Goal: Task Accomplishment & Management: Manage account settings

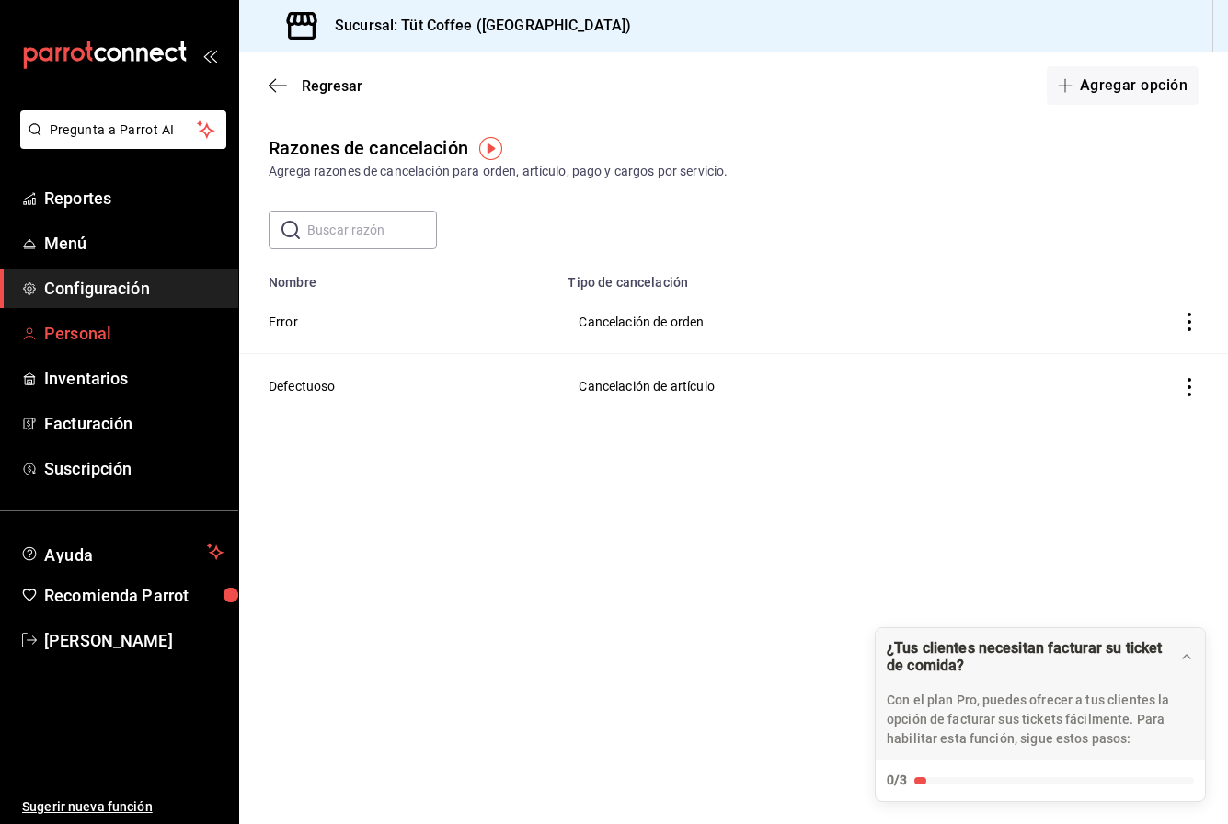
click at [69, 338] on span "Personal" at bounding box center [133, 333] width 179 height 25
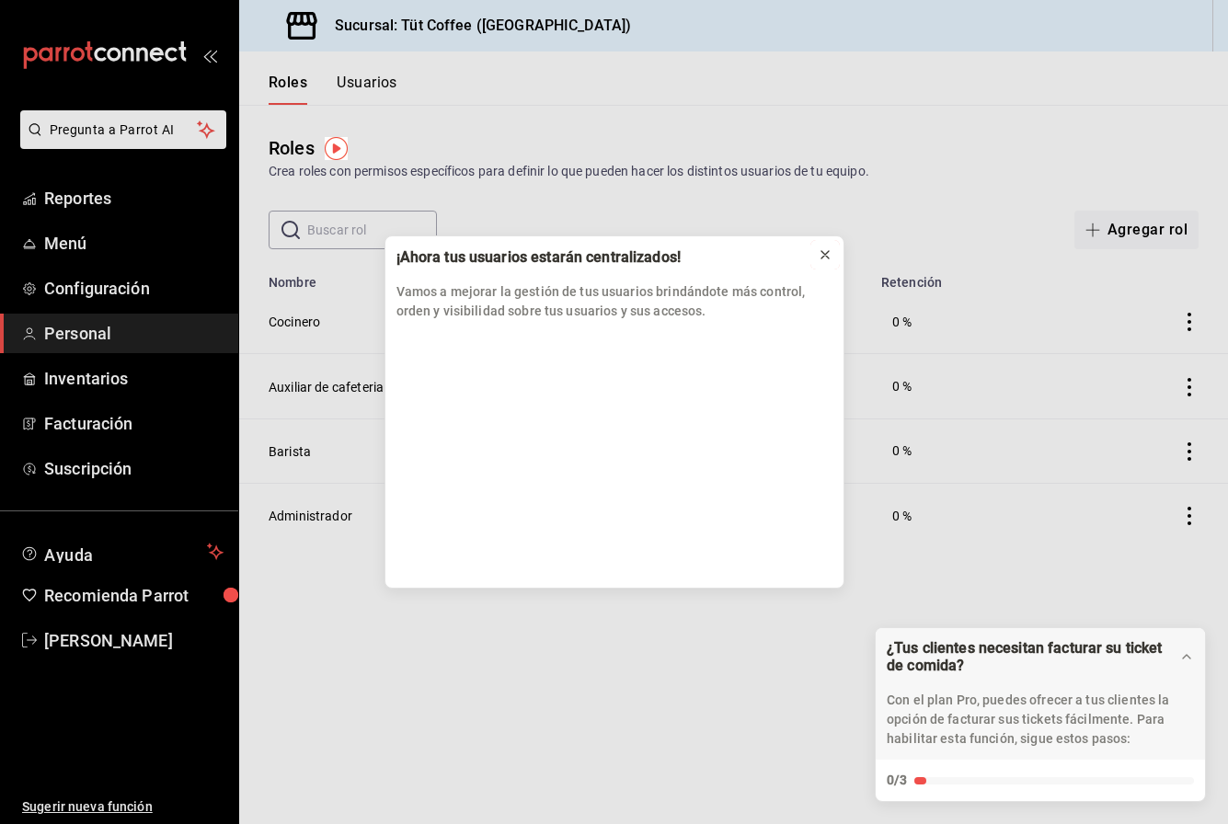
click at [827, 250] on icon at bounding box center [825, 254] width 15 height 15
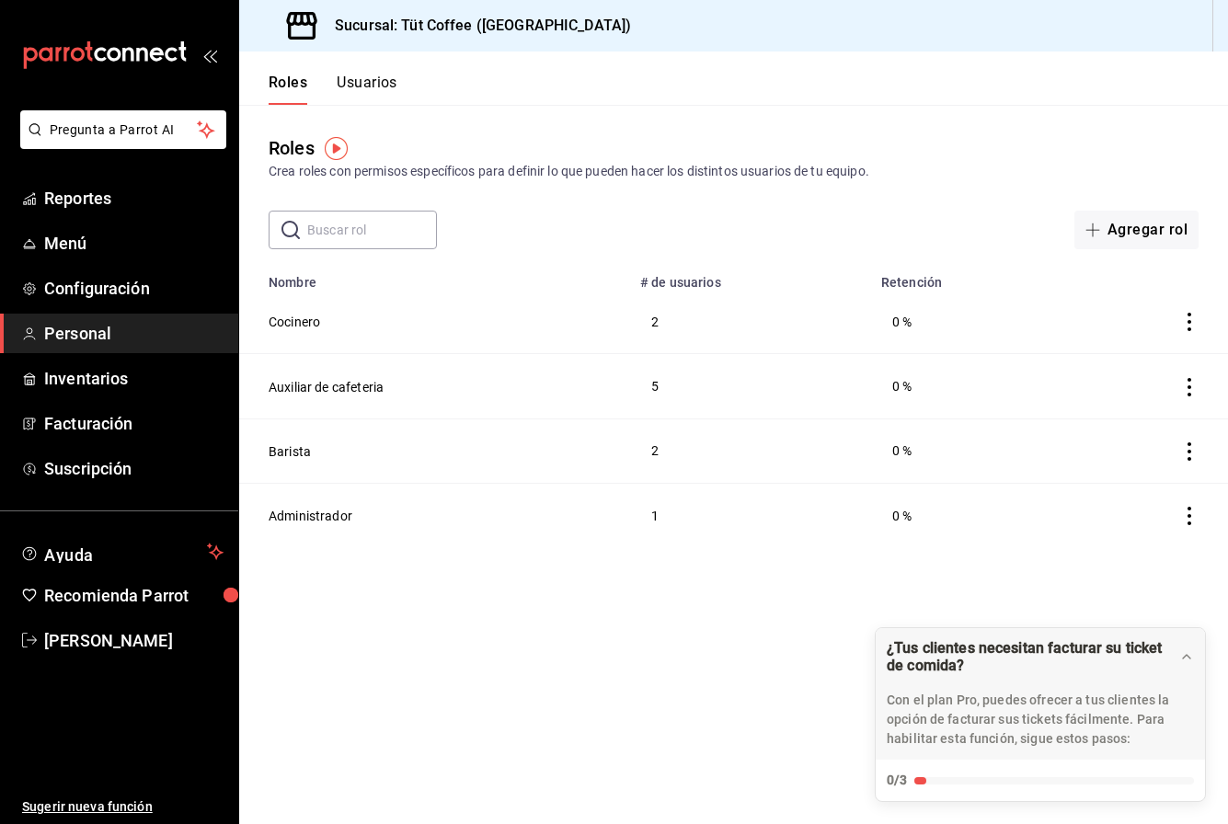
click at [354, 82] on button "Usuarios" at bounding box center [367, 89] width 61 height 31
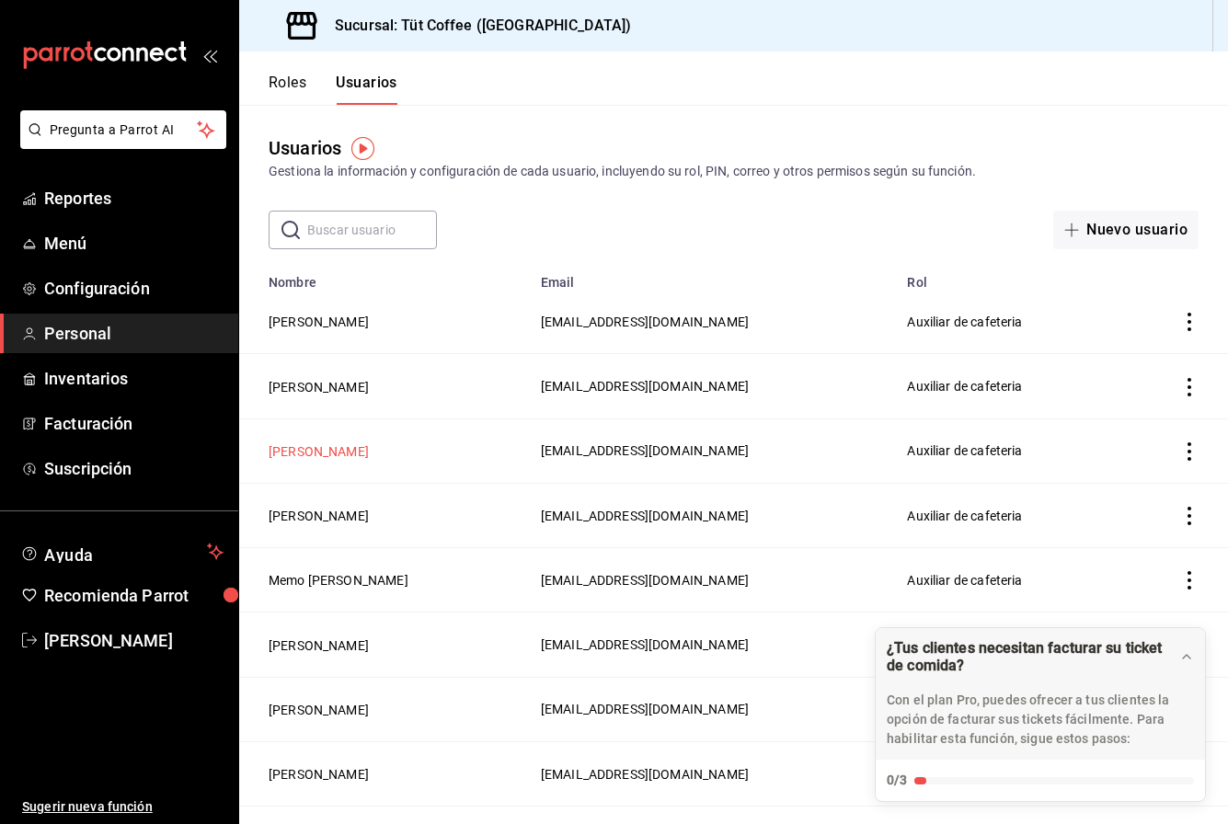
click at [318, 452] on button "[PERSON_NAME]" at bounding box center [319, 451] width 100 height 18
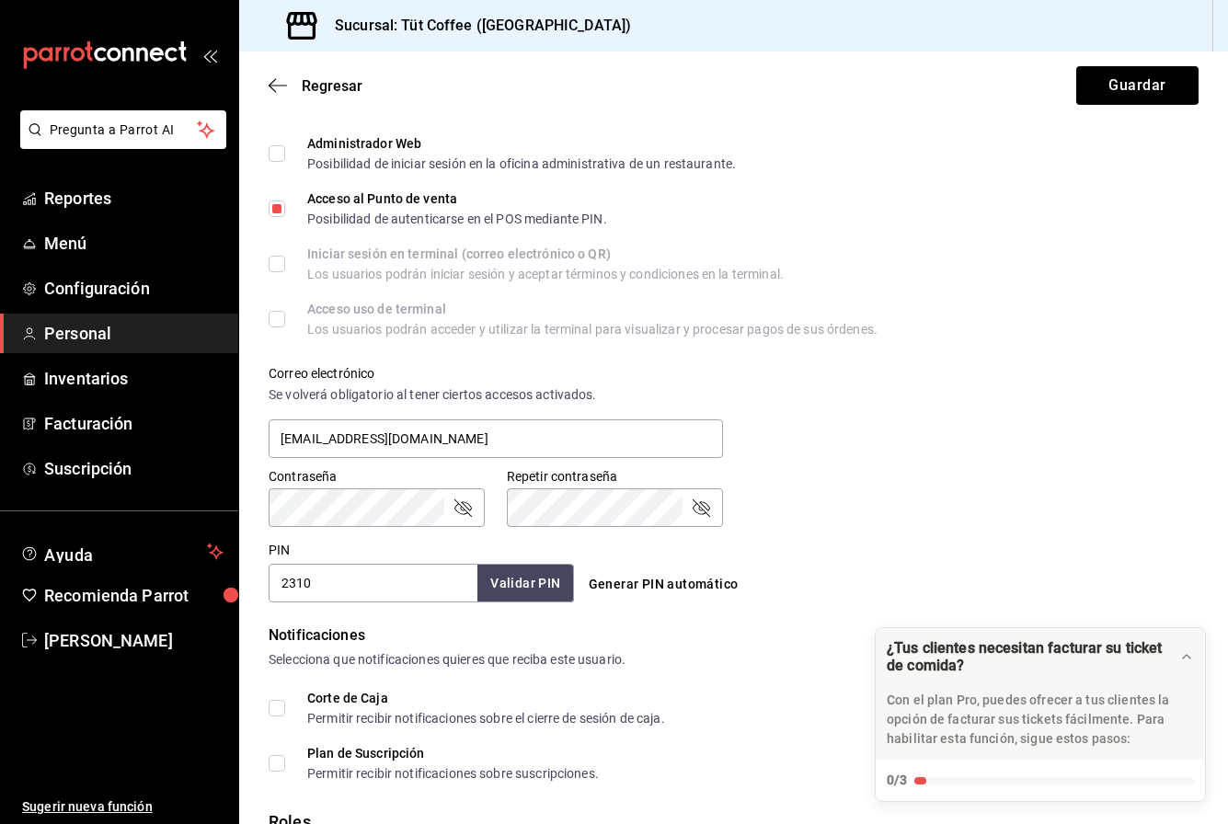
scroll to position [651, 0]
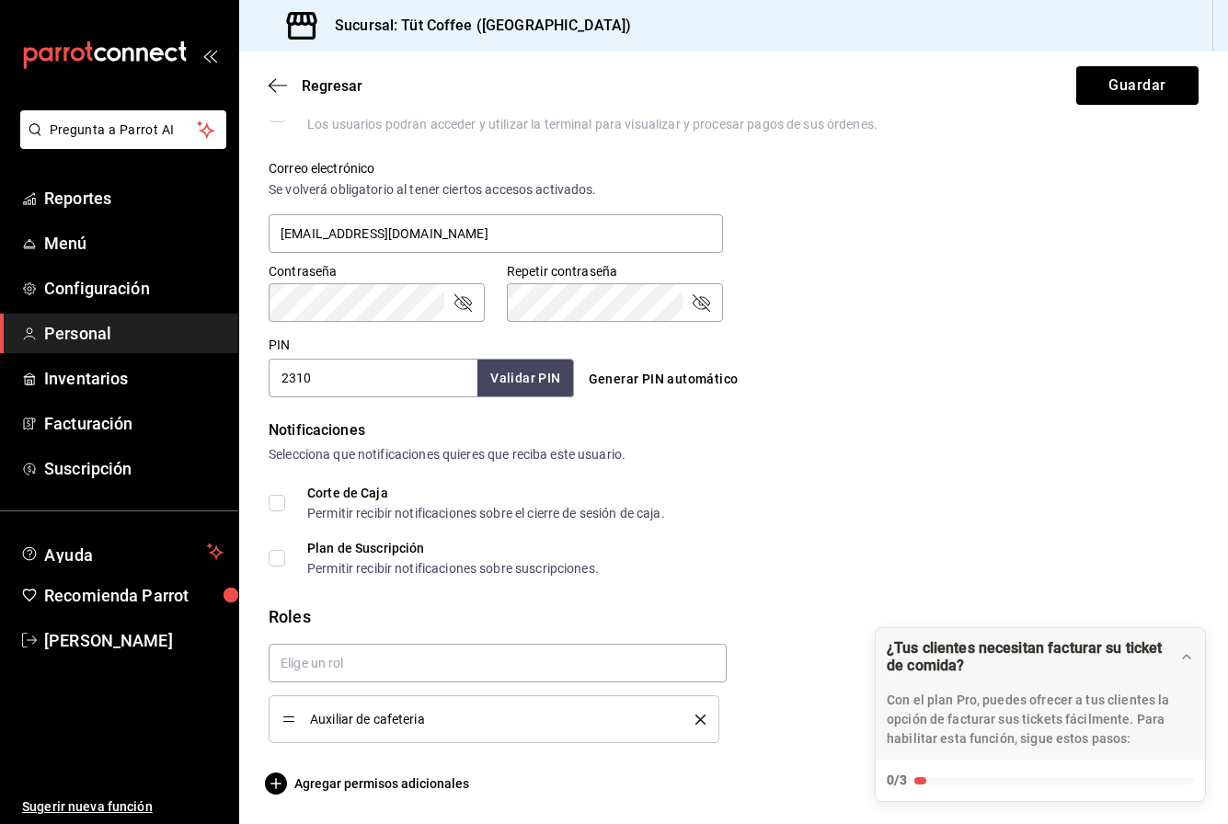
click at [345, 386] on input "2310" at bounding box center [373, 378] width 209 height 39
type input "2"
type input "8759"
click at [531, 387] on button "Validar PIN" at bounding box center [524, 379] width 97 height 40
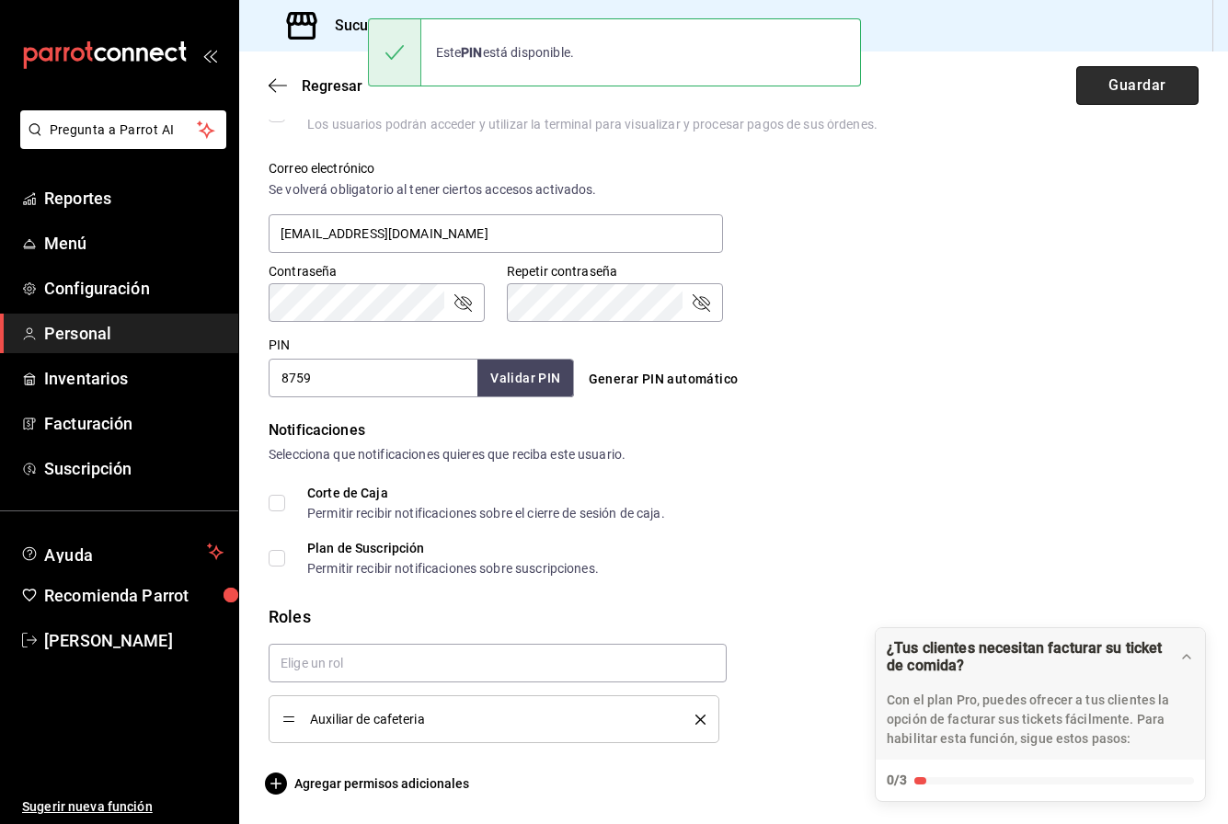
click at [1115, 79] on button "Guardar" at bounding box center [1137, 85] width 122 height 39
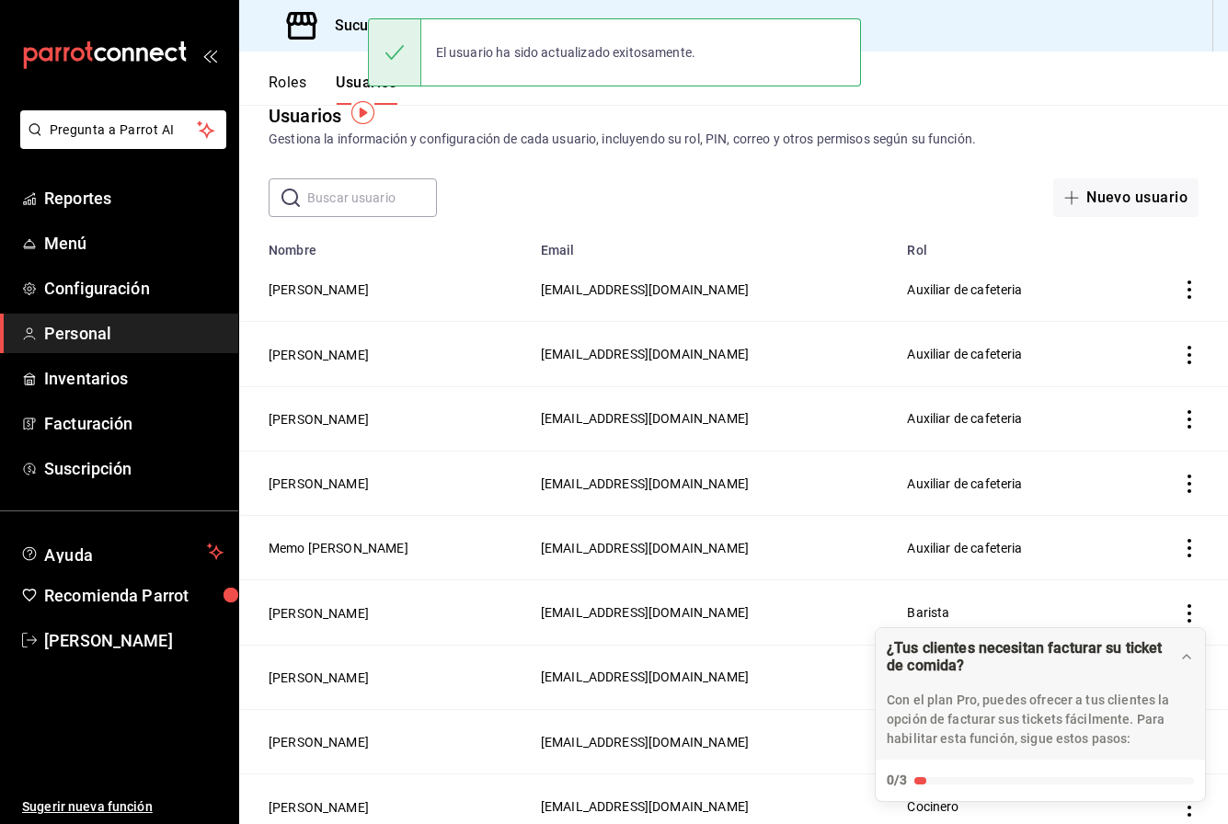
scroll to position [40, 0]
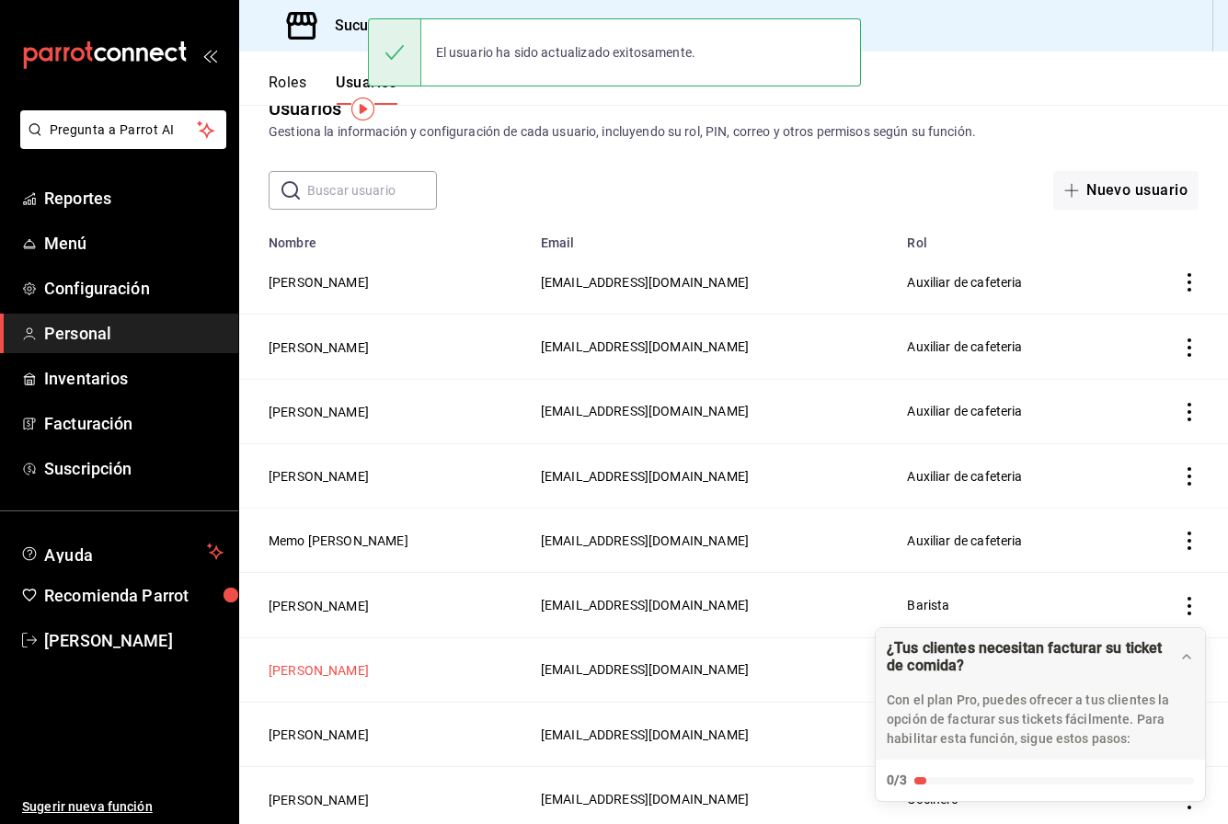
click at [320, 665] on button "[PERSON_NAME]" at bounding box center [319, 670] width 100 height 18
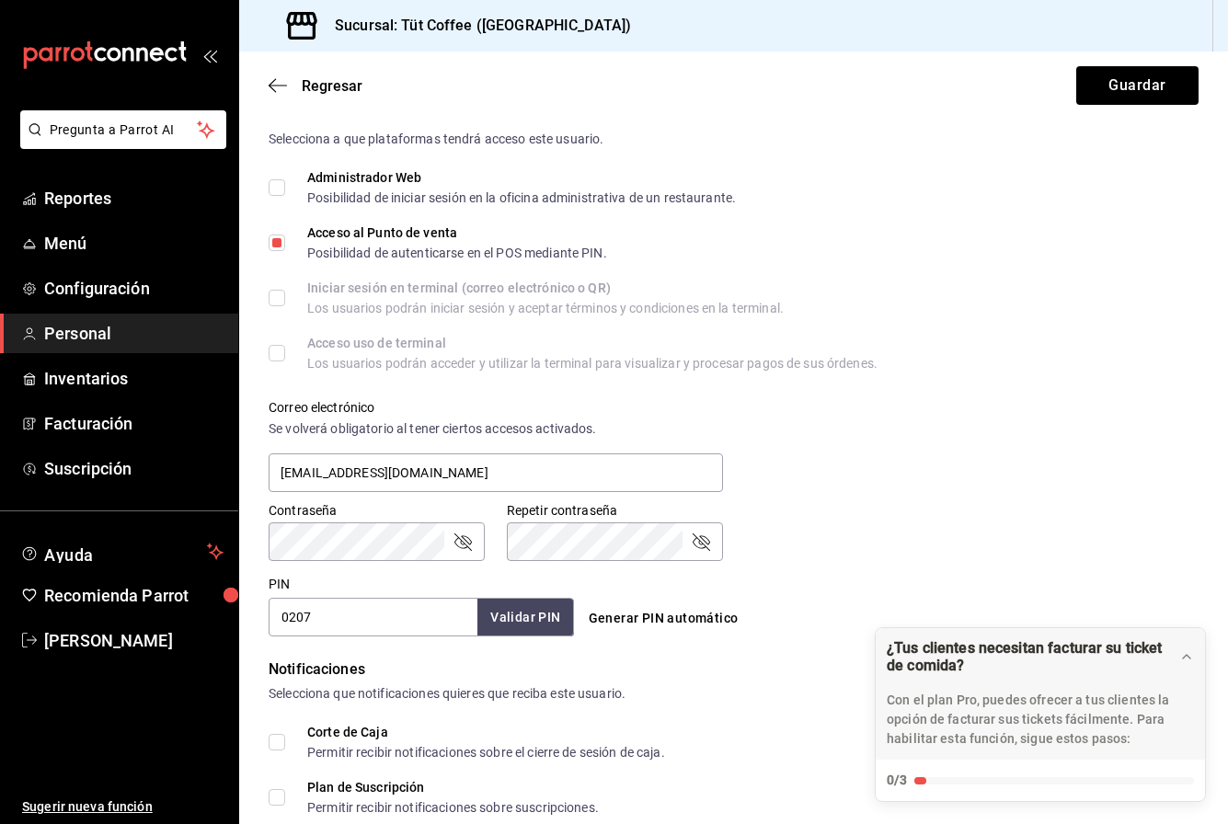
scroll to position [462, 0]
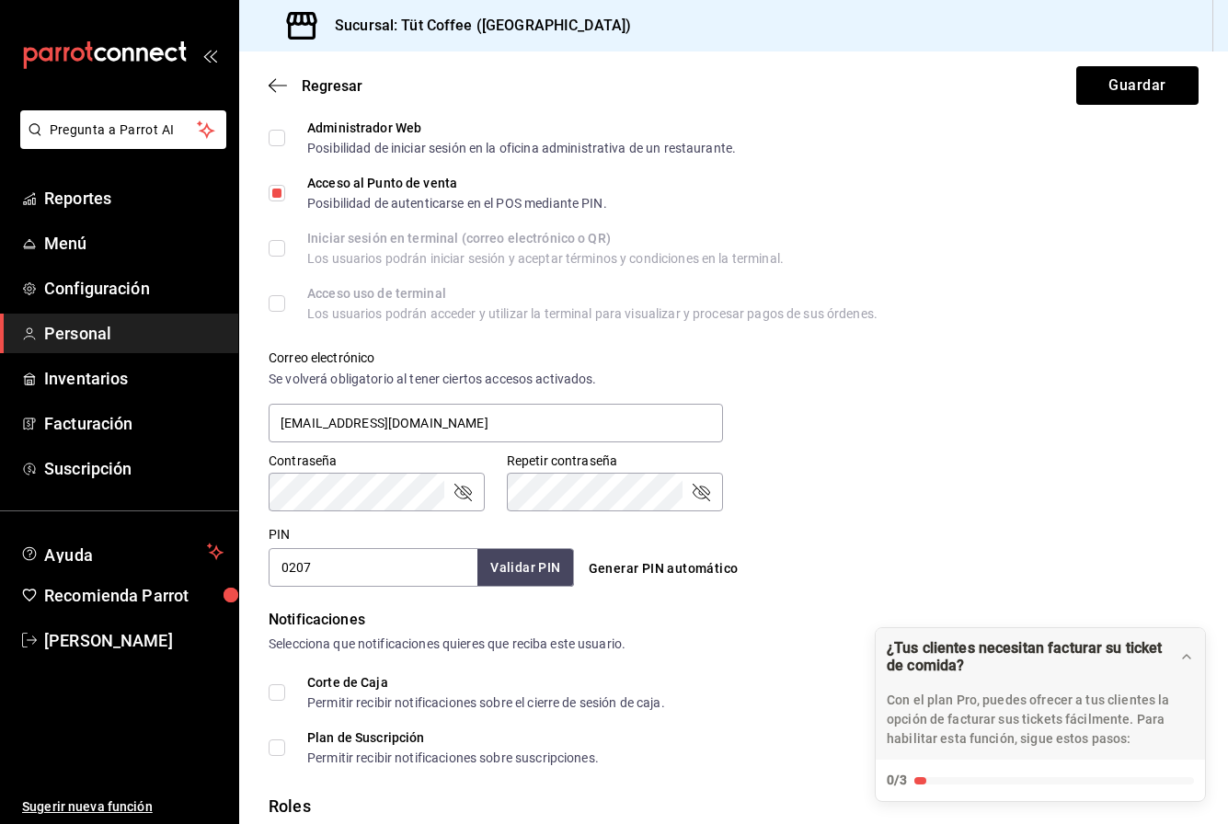
click at [330, 571] on input "0207" at bounding box center [373, 567] width 209 height 39
type input "0604"
click at [1118, 90] on button "Guardar" at bounding box center [1137, 85] width 122 height 39
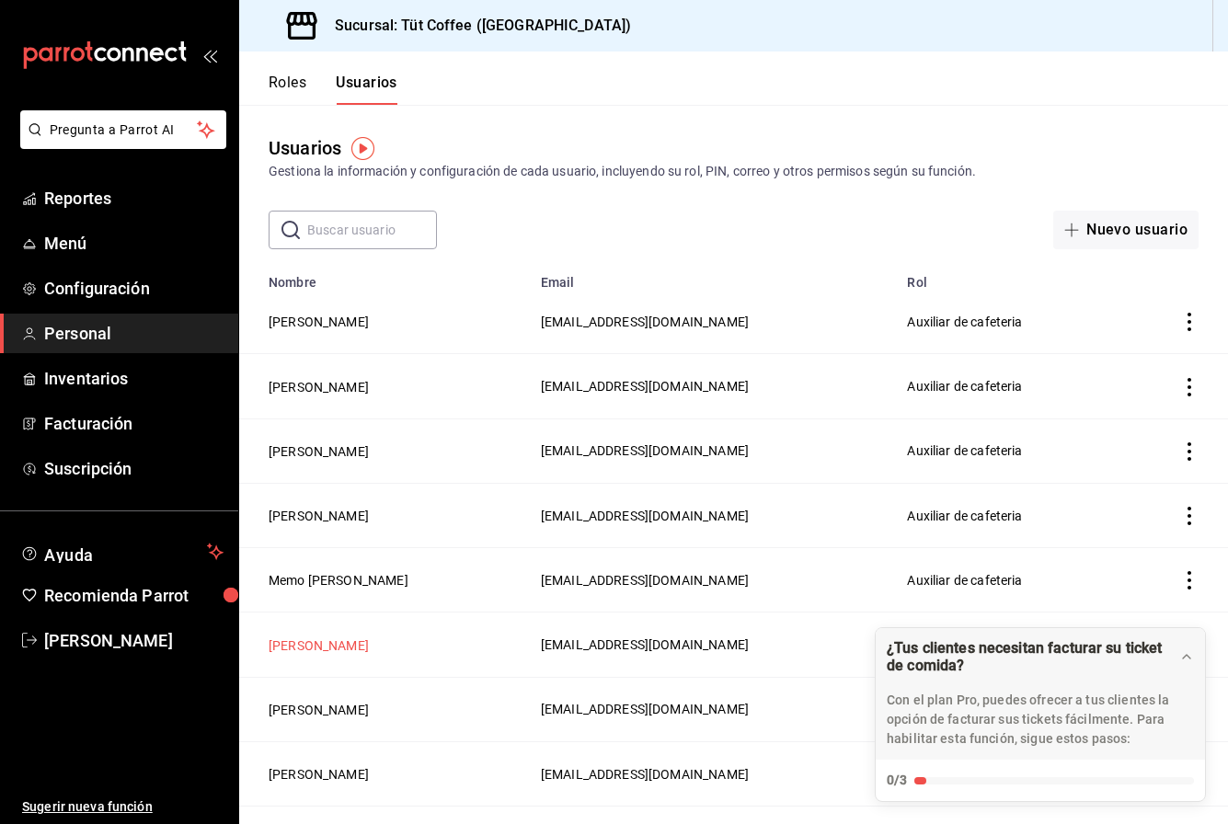
click at [303, 642] on button "[PERSON_NAME]" at bounding box center [319, 646] width 100 height 18
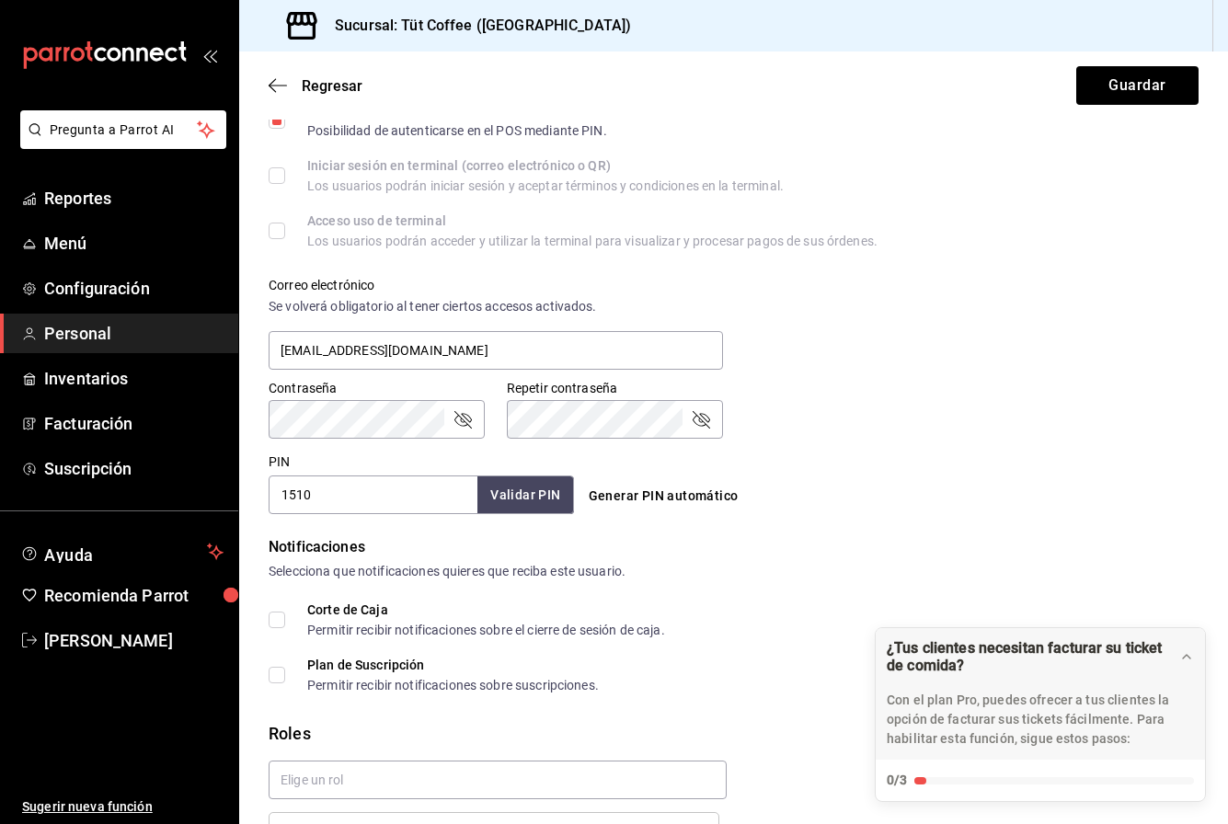
scroll to position [540, 0]
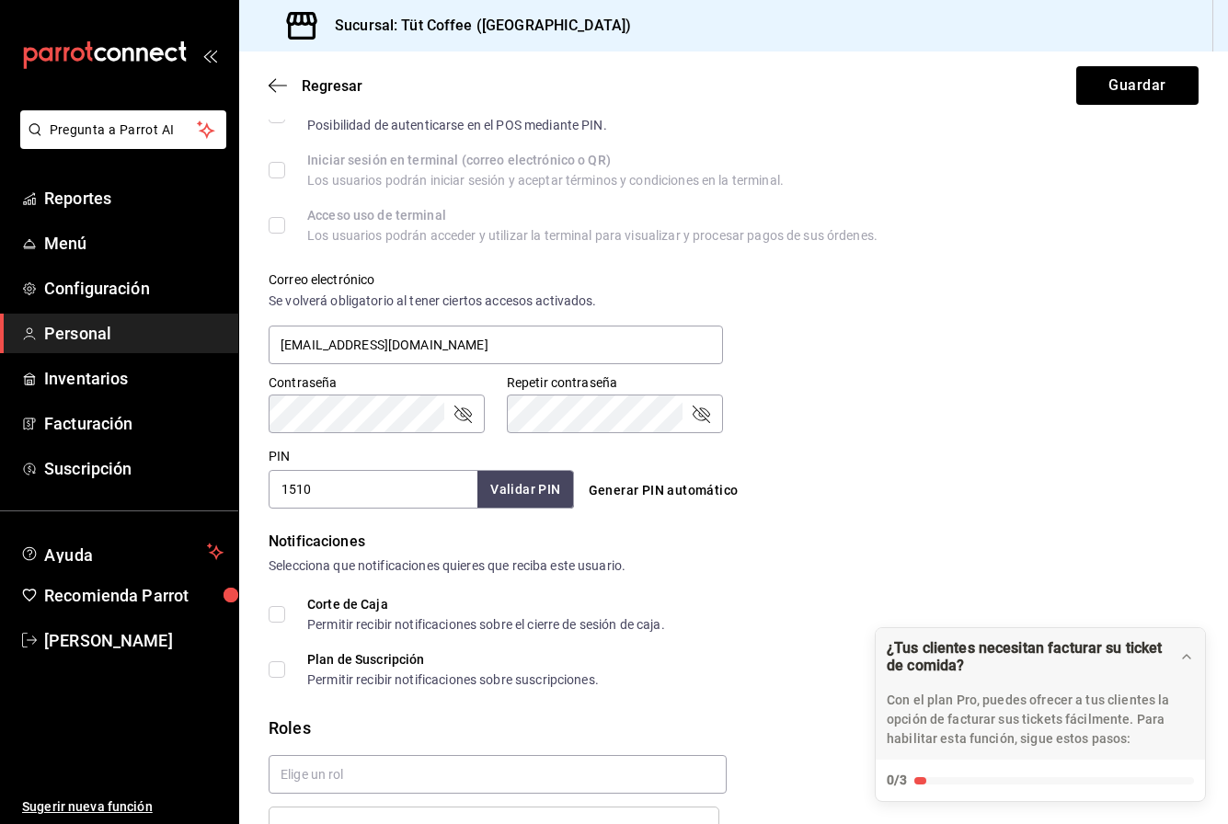
click at [348, 494] on input "1510" at bounding box center [373, 489] width 209 height 39
type input "1"
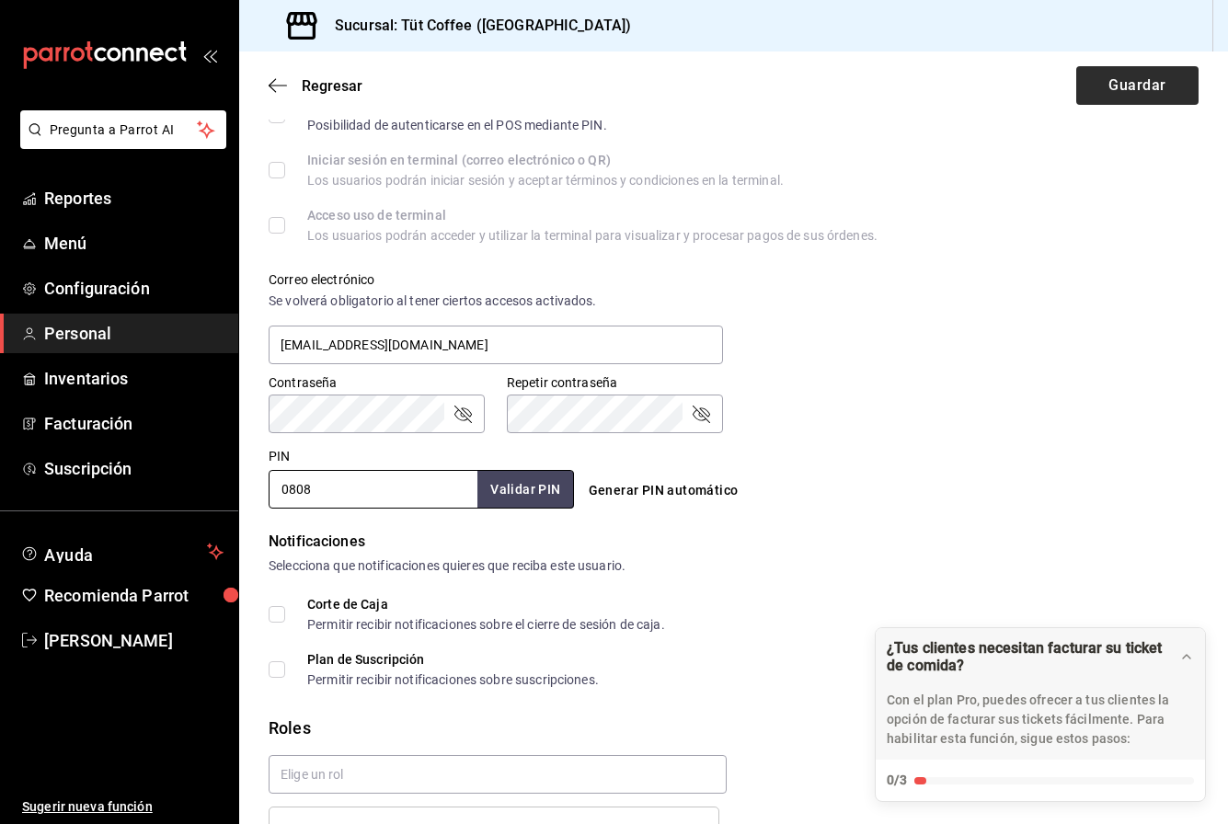
type input "0808"
click at [1125, 89] on button "Guardar" at bounding box center [1137, 85] width 122 height 39
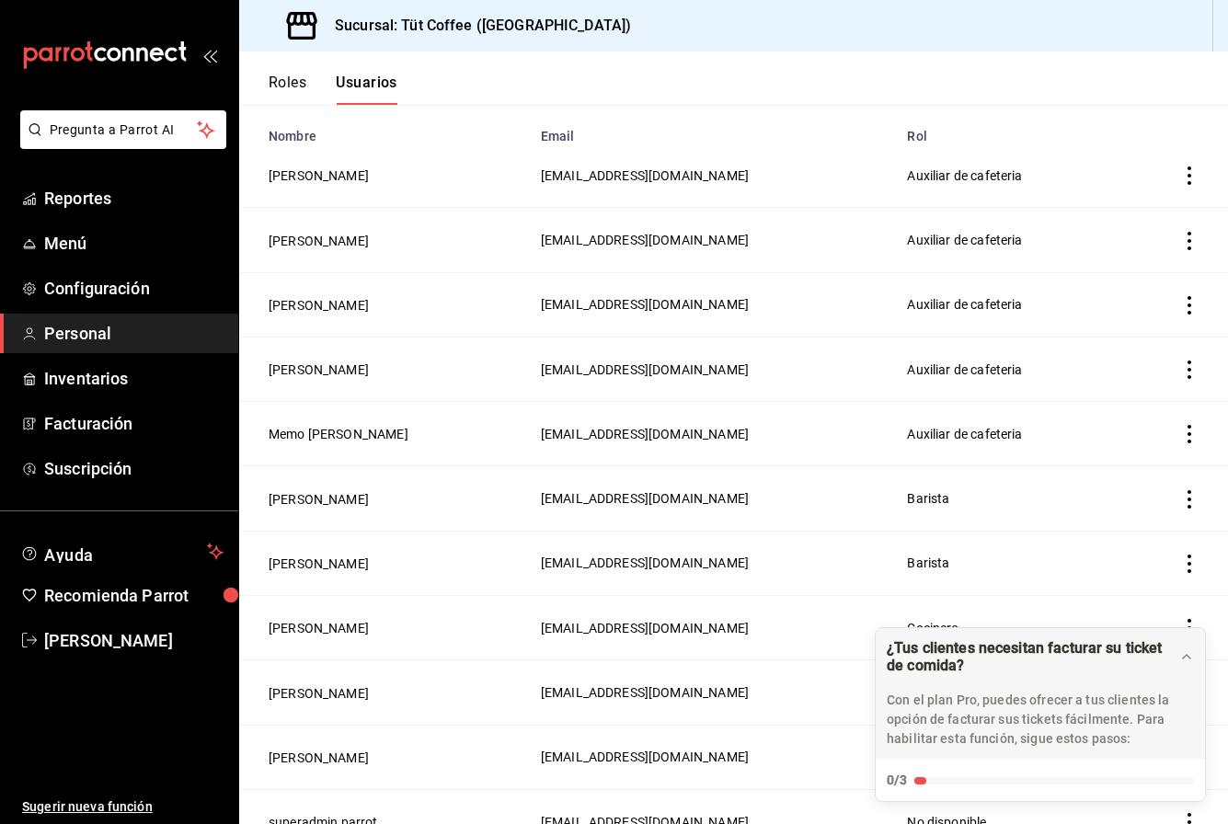
scroll to position [171, 0]
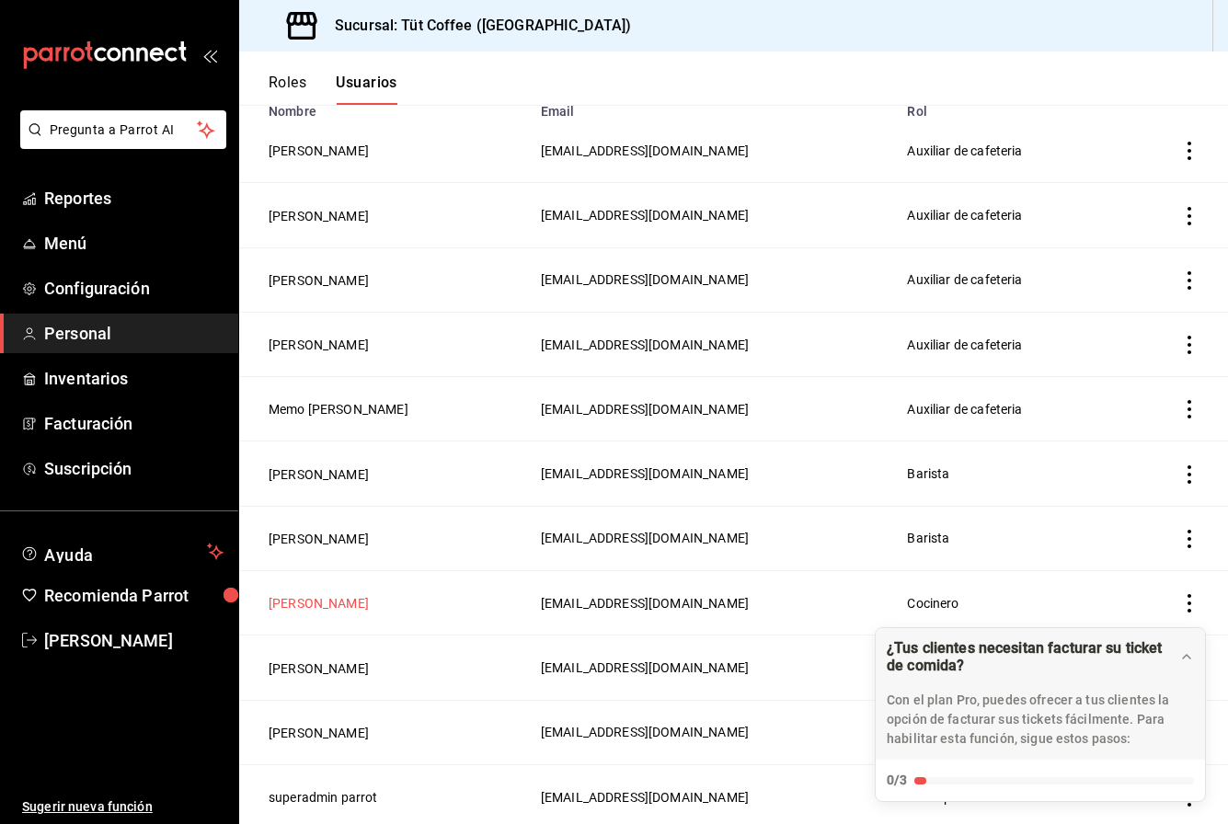
click at [322, 601] on button "[PERSON_NAME]" at bounding box center [319, 603] width 100 height 18
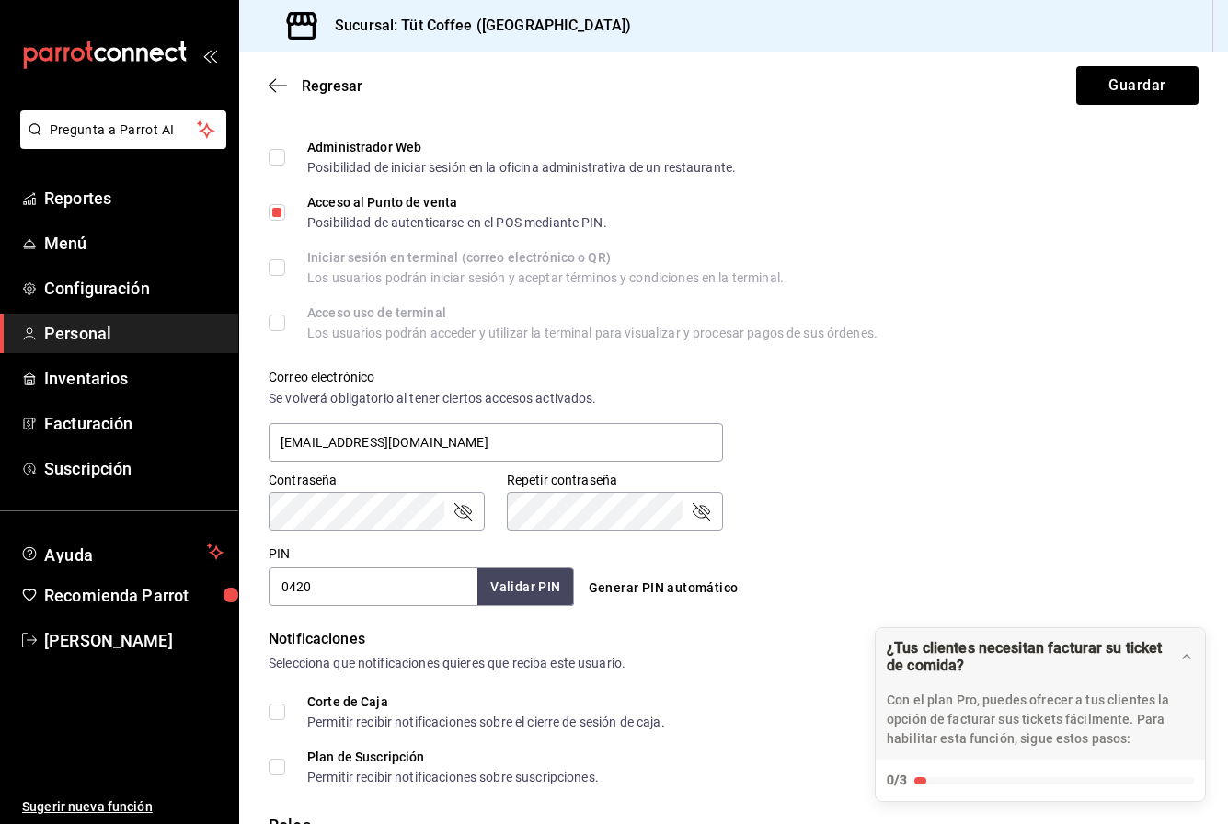
scroll to position [451, 0]
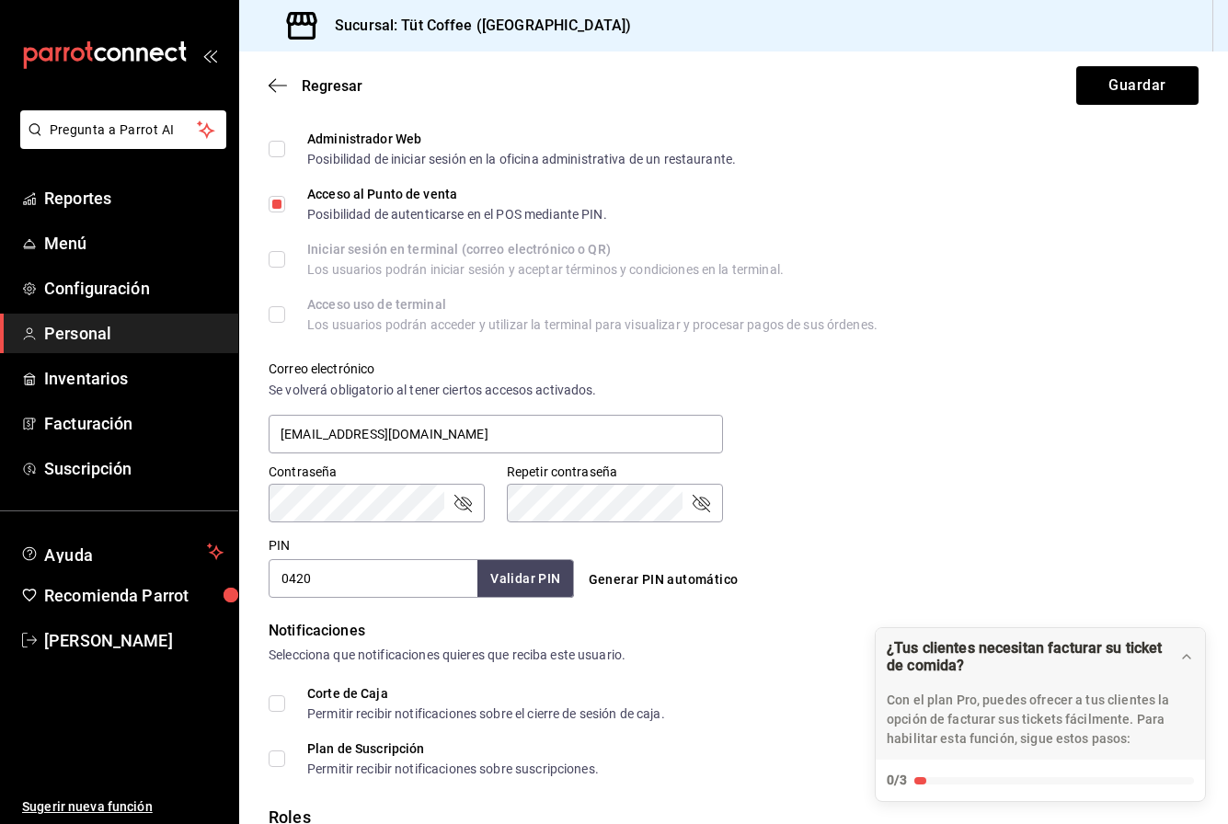
click at [391, 579] on input "0420" at bounding box center [373, 578] width 209 height 39
type input "0416"
click at [1115, 87] on button "Guardar" at bounding box center [1137, 85] width 122 height 39
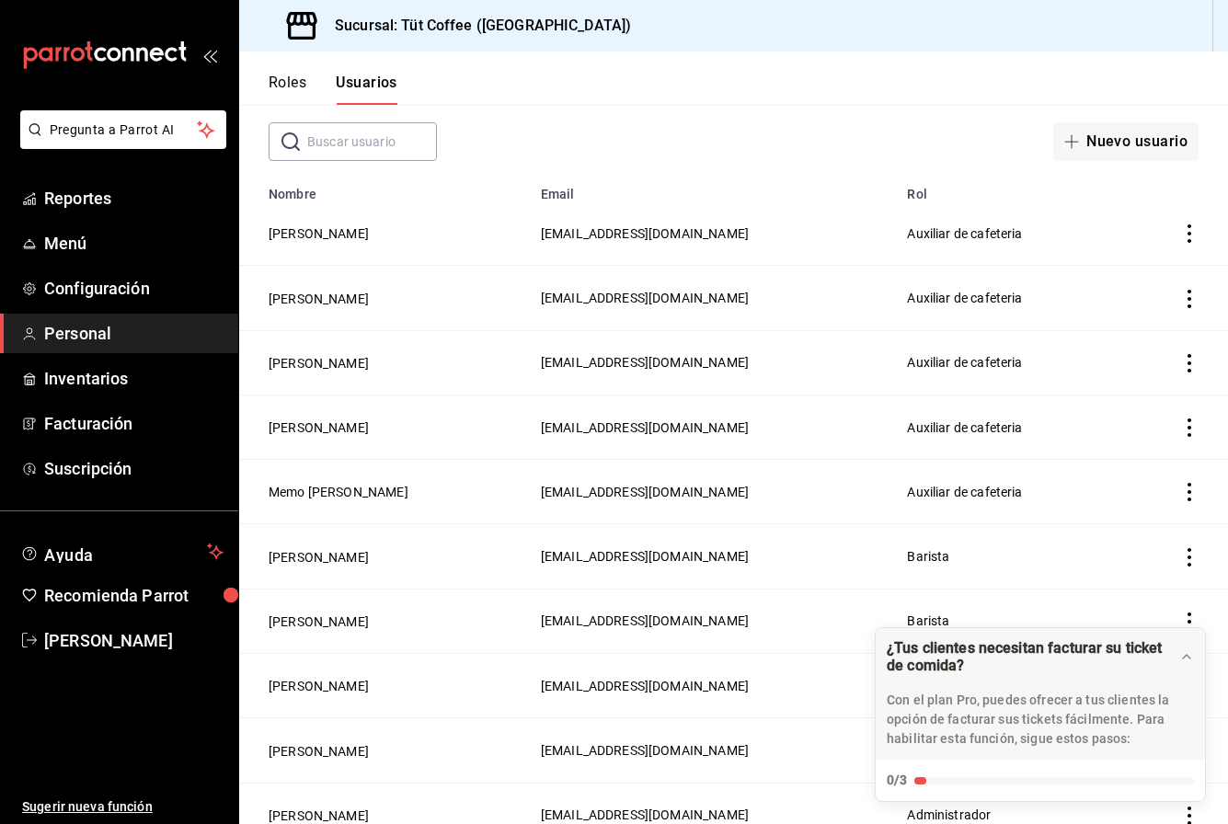
scroll to position [171, 0]
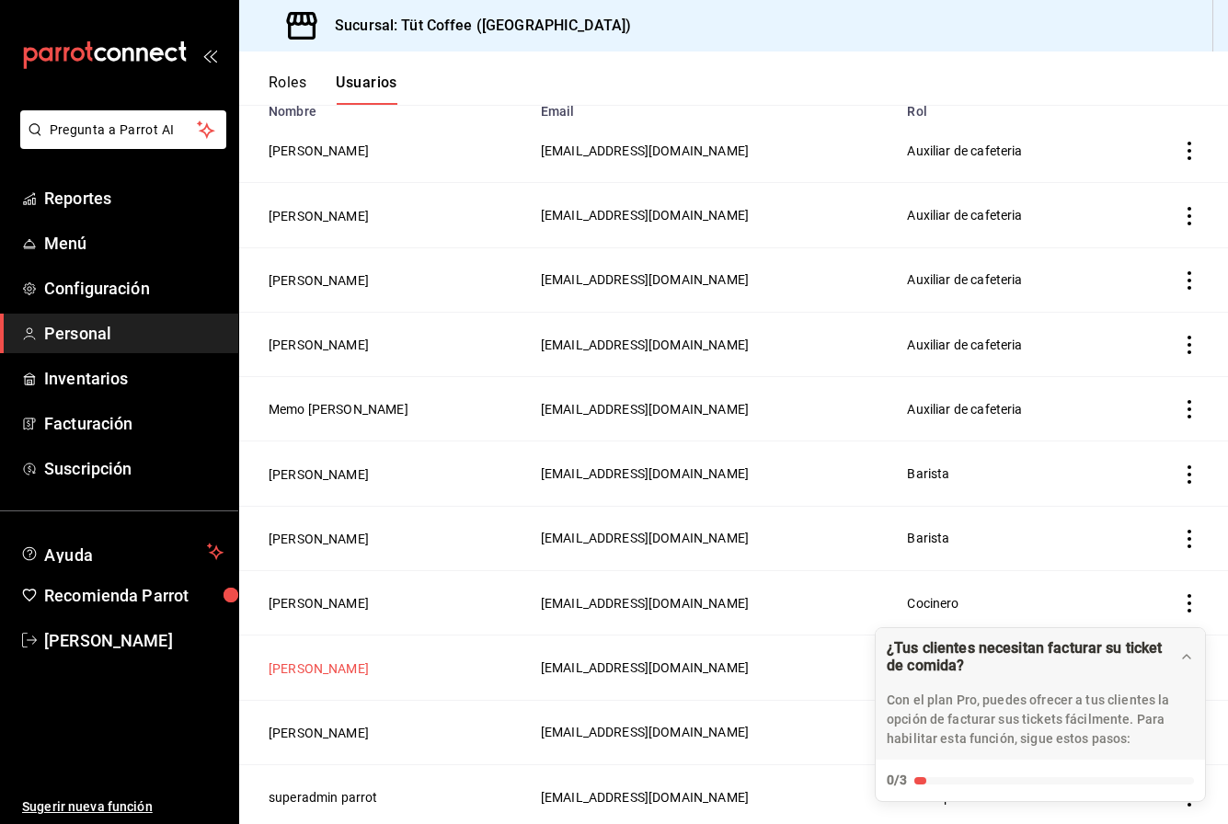
click at [337, 663] on button "[PERSON_NAME]" at bounding box center [319, 668] width 100 height 18
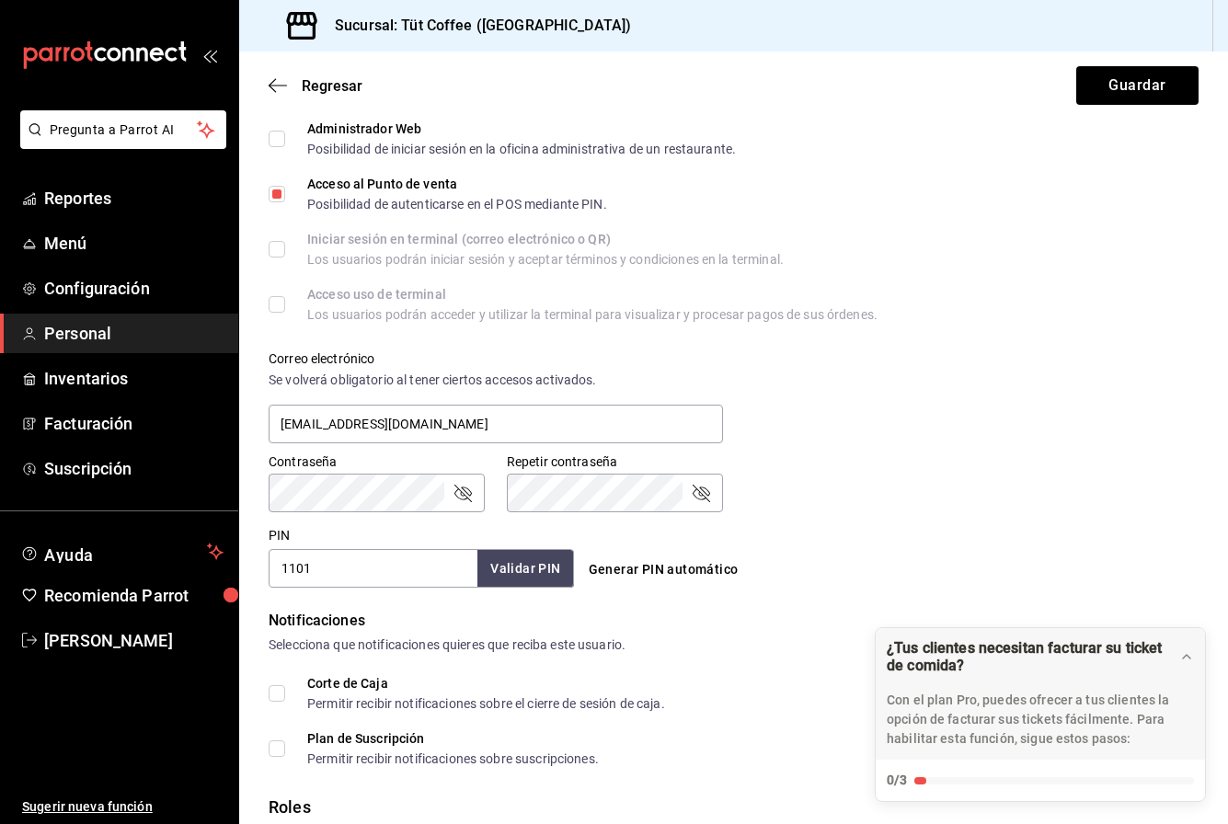
scroll to position [651, 0]
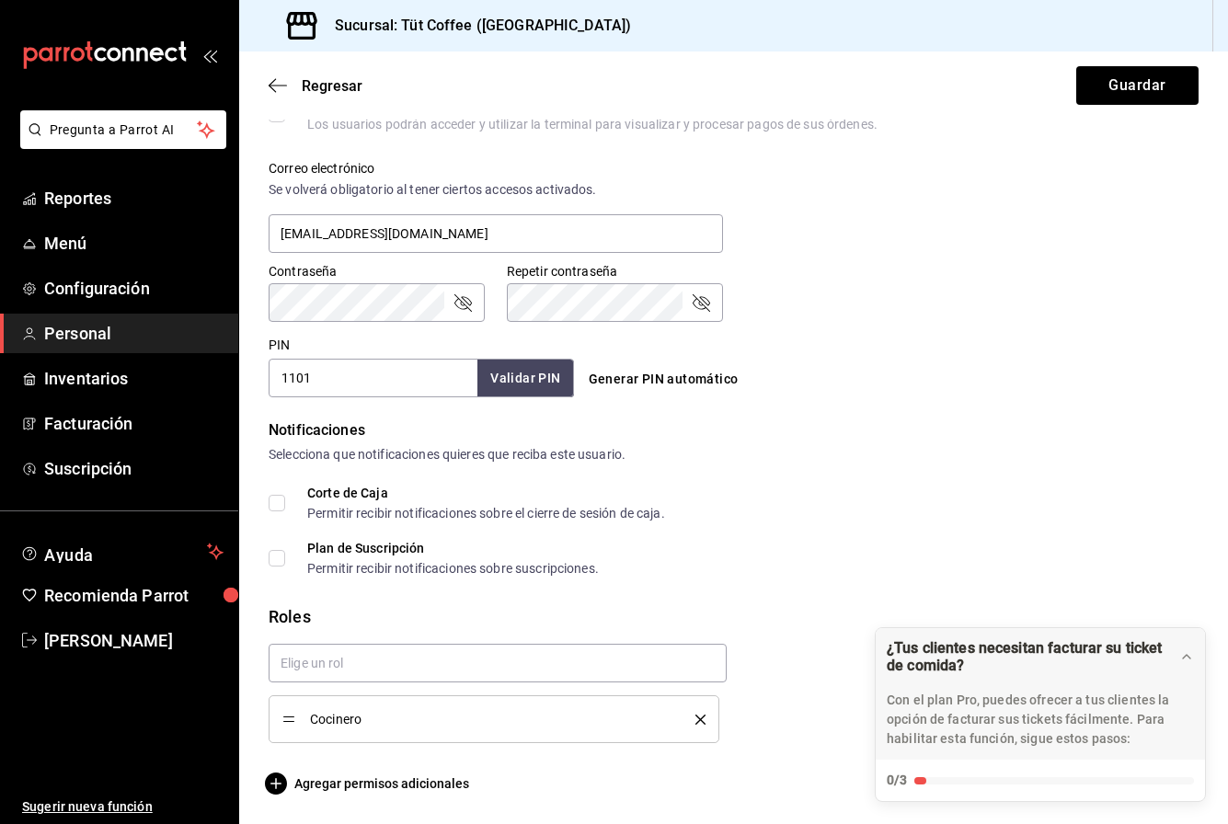
click at [339, 383] on input "1101" at bounding box center [373, 378] width 209 height 39
type input "1"
type input "0111"
click at [1132, 82] on button "Guardar" at bounding box center [1137, 85] width 122 height 39
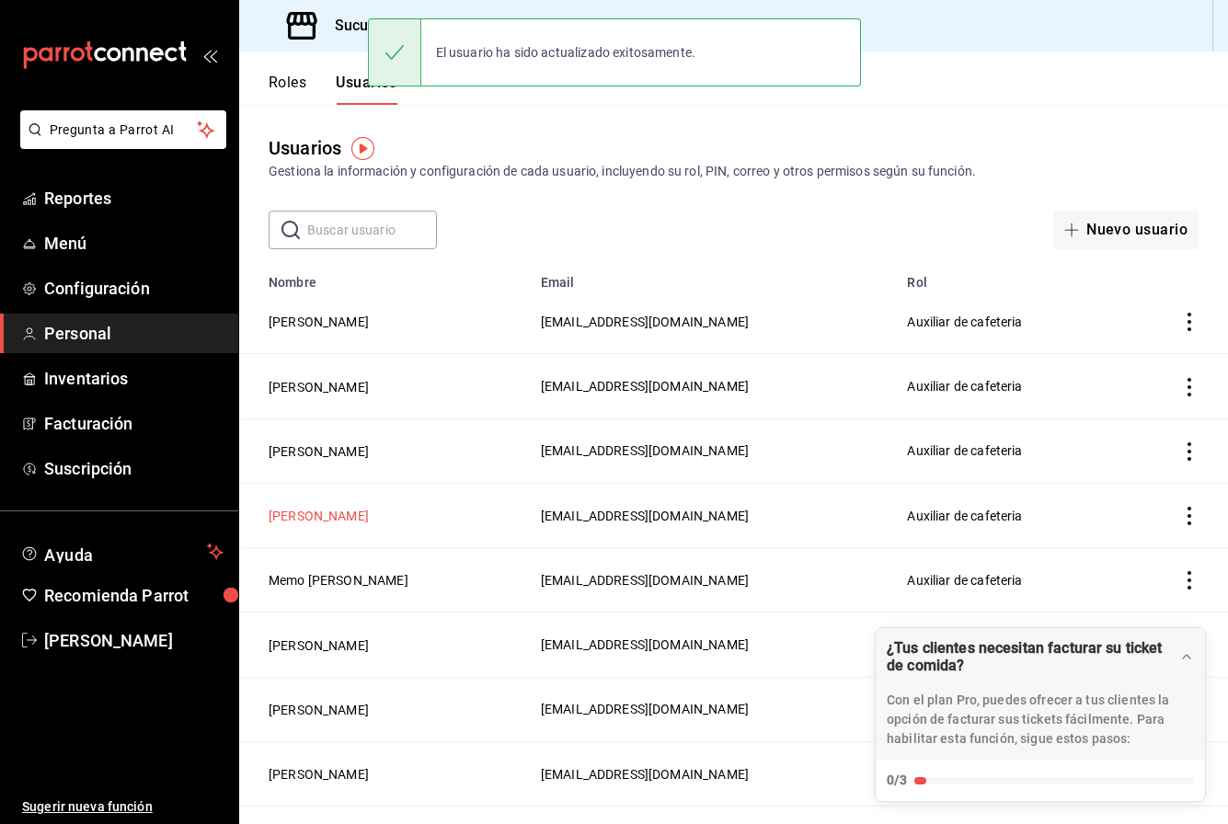
click at [312, 514] on button "[PERSON_NAME]" at bounding box center [319, 516] width 100 height 18
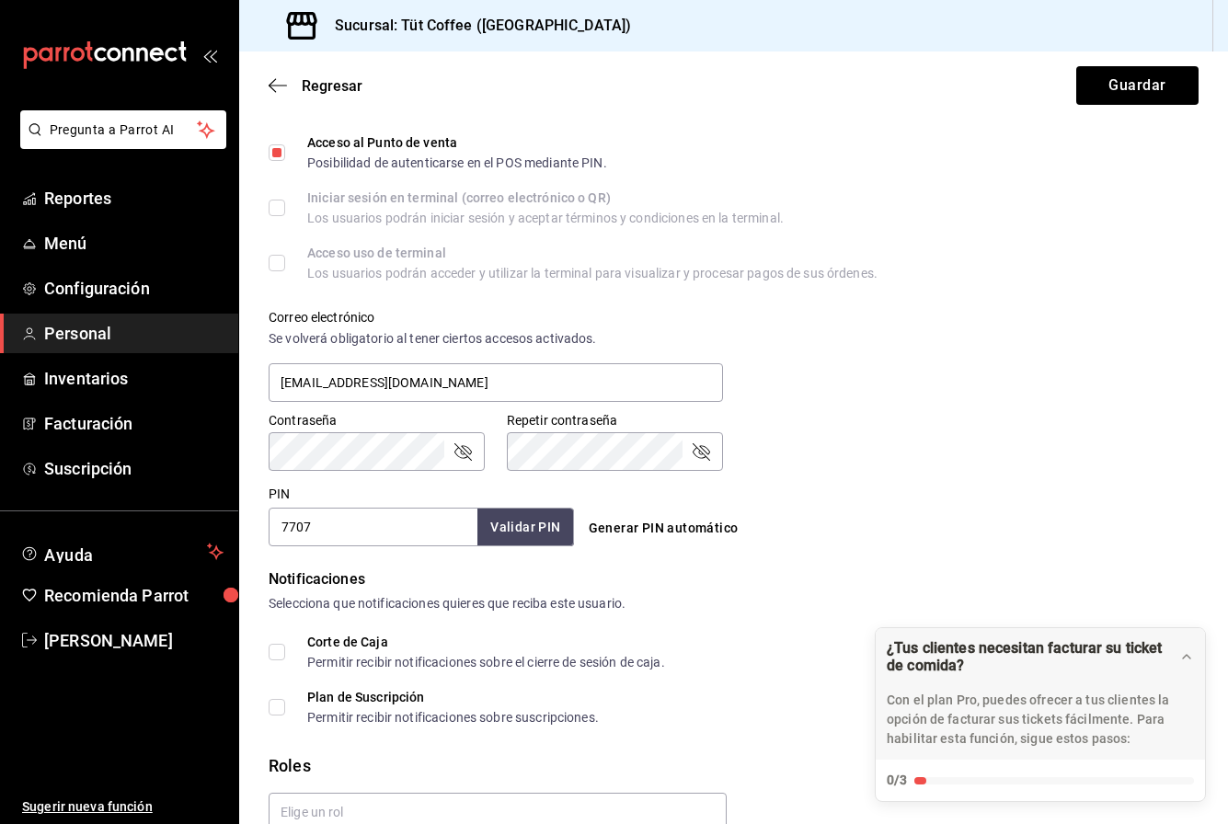
scroll to position [651, 0]
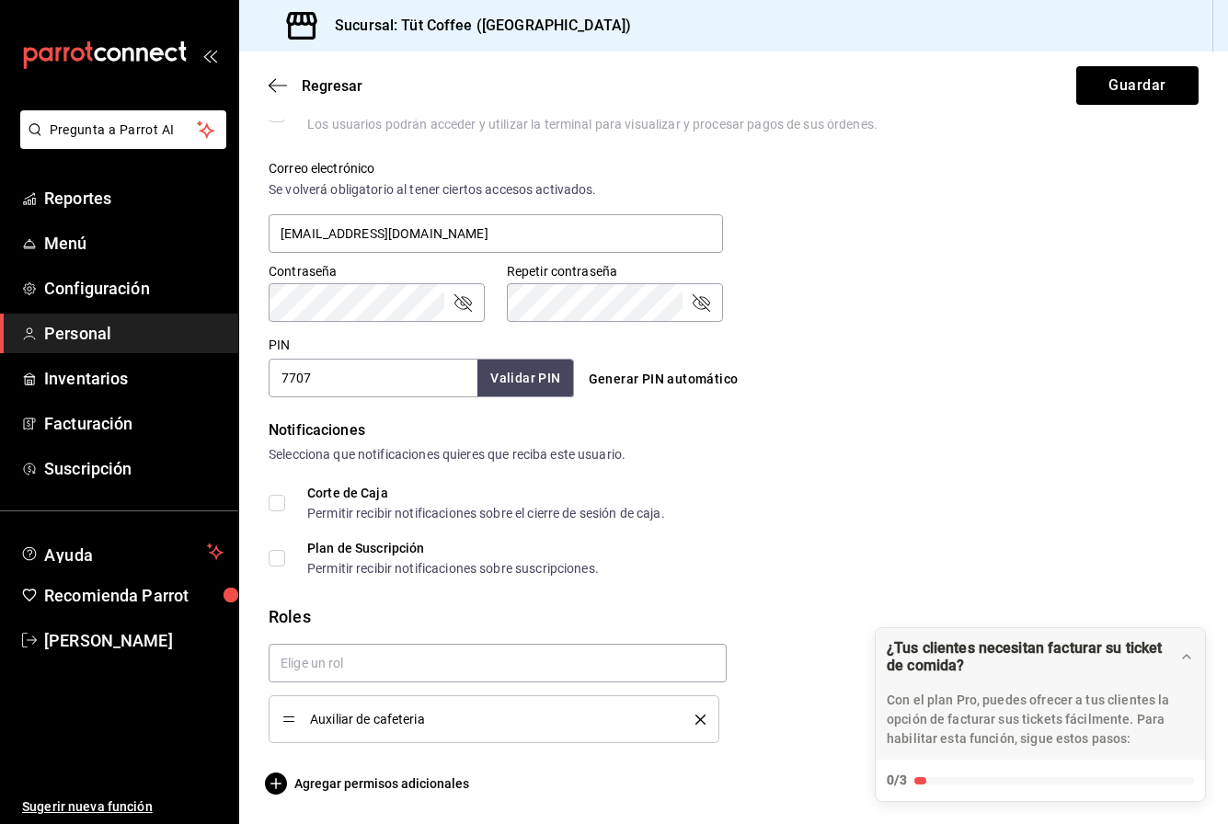
click at [335, 385] on input "7707" at bounding box center [373, 378] width 209 height 39
type input "7722"
click at [1130, 83] on button "Guardar" at bounding box center [1137, 85] width 122 height 39
